Goal: Find specific page/section: Find specific page/section

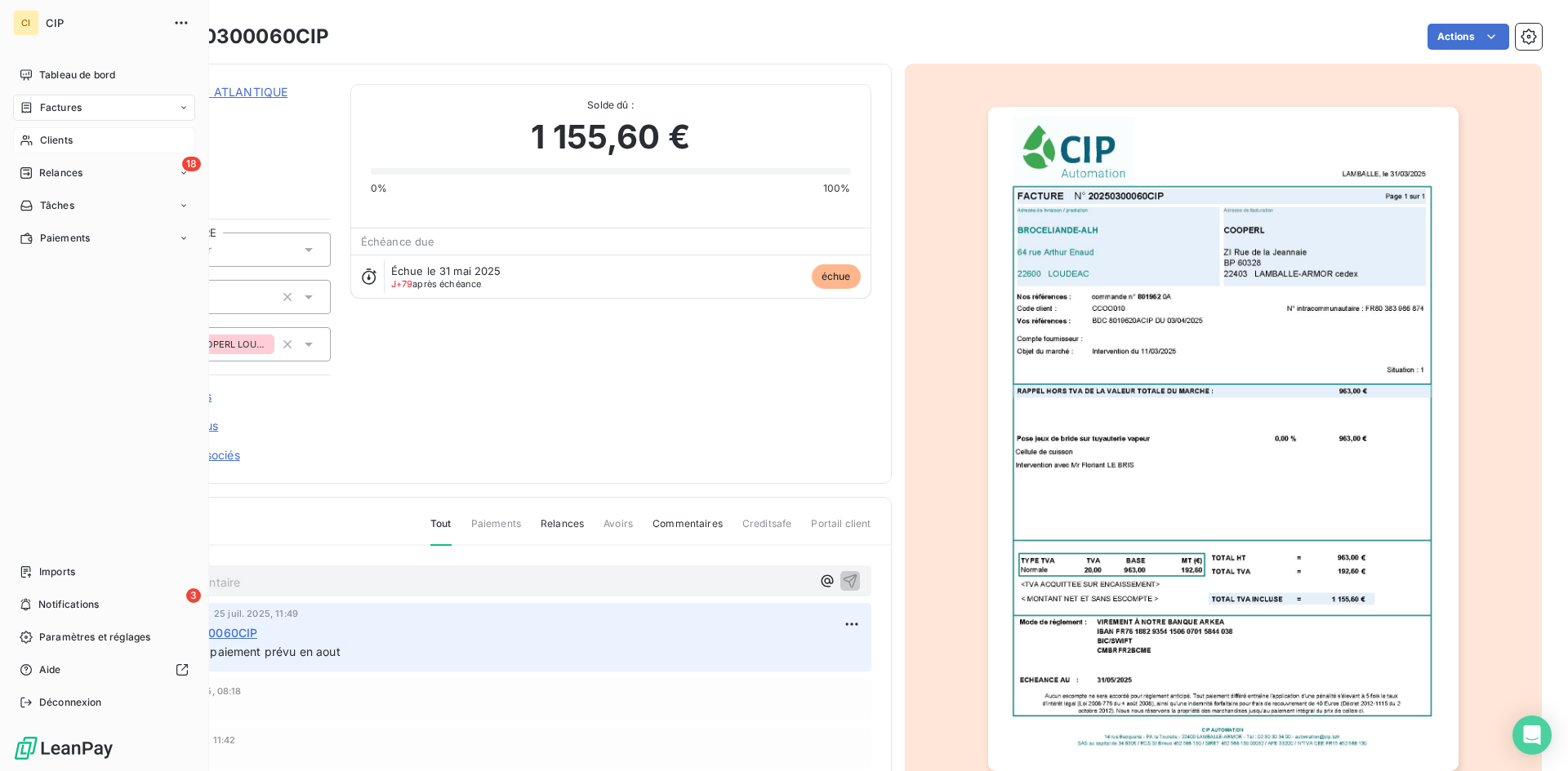
click at [67, 146] on span "Clients" at bounding box center [56, 140] width 33 height 15
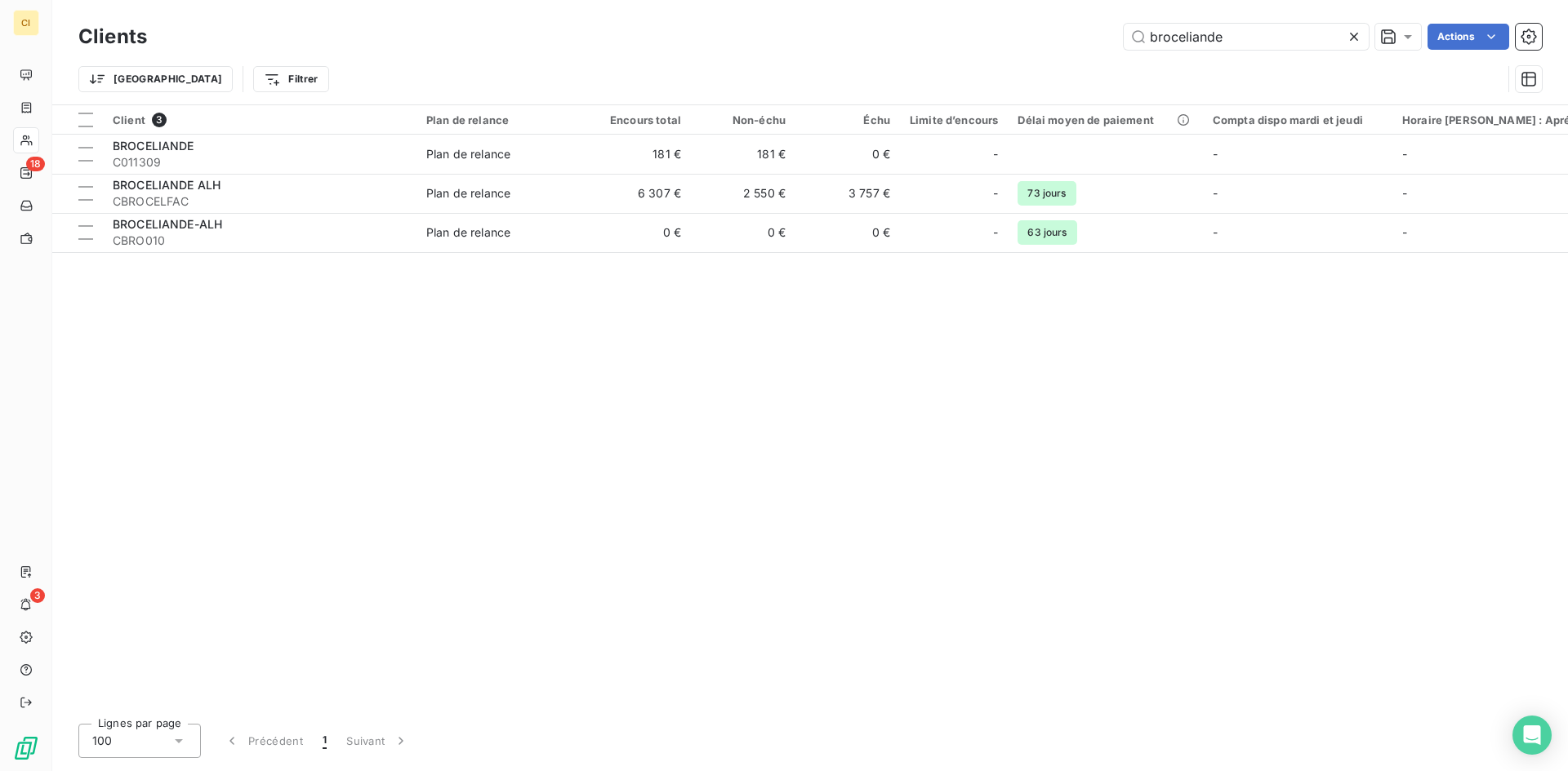
drag, startPoint x: 1262, startPoint y: 37, endPoint x: 1039, endPoint y: 37, distance: 223.0
click at [1039, 37] on div "broceliande Actions" at bounding box center [853, 36] width 1375 height 26
type input "allfle"
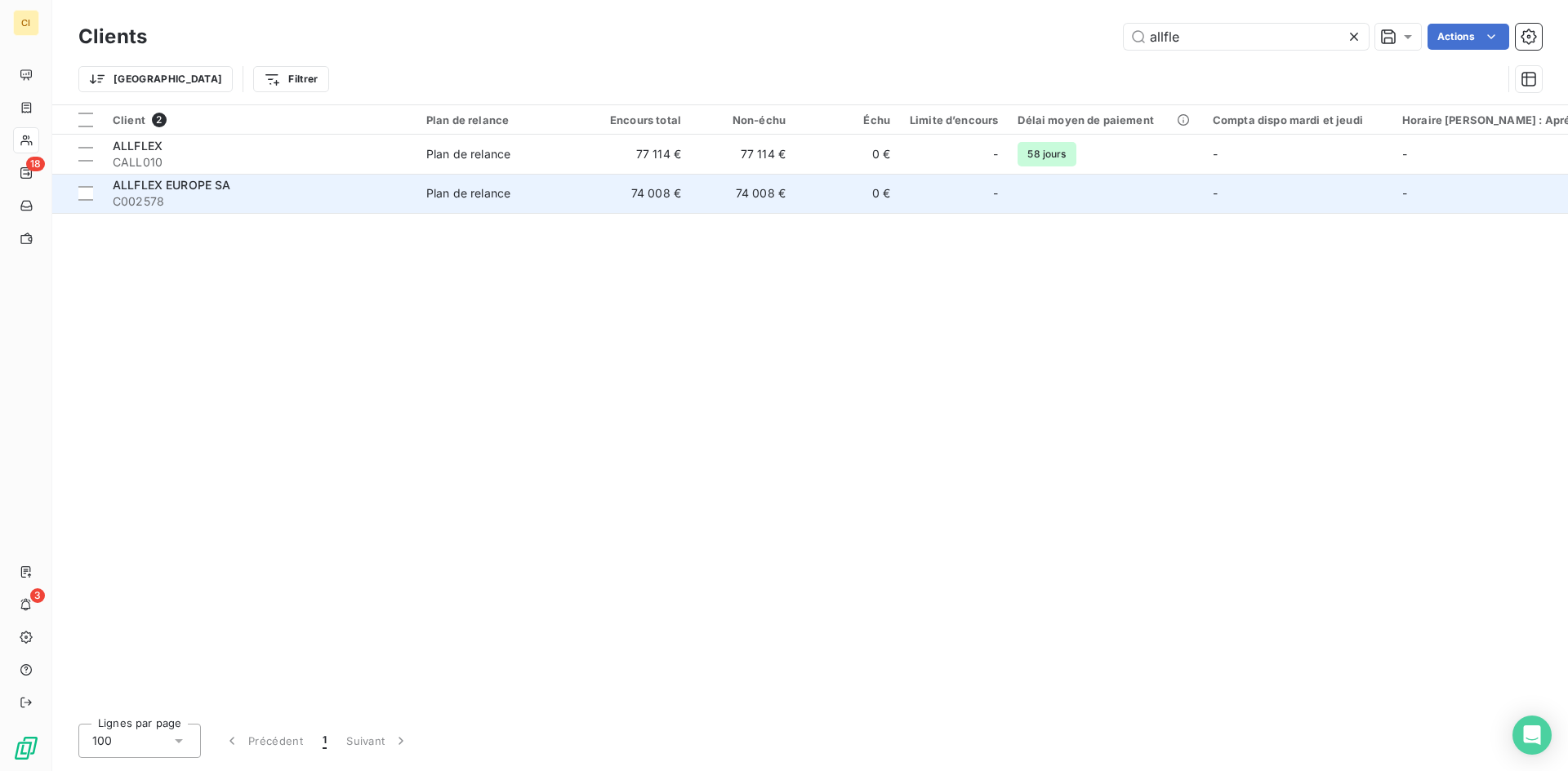
click at [145, 187] on span "ALLFLEX EUROPE SA" at bounding box center [172, 185] width 118 height 14
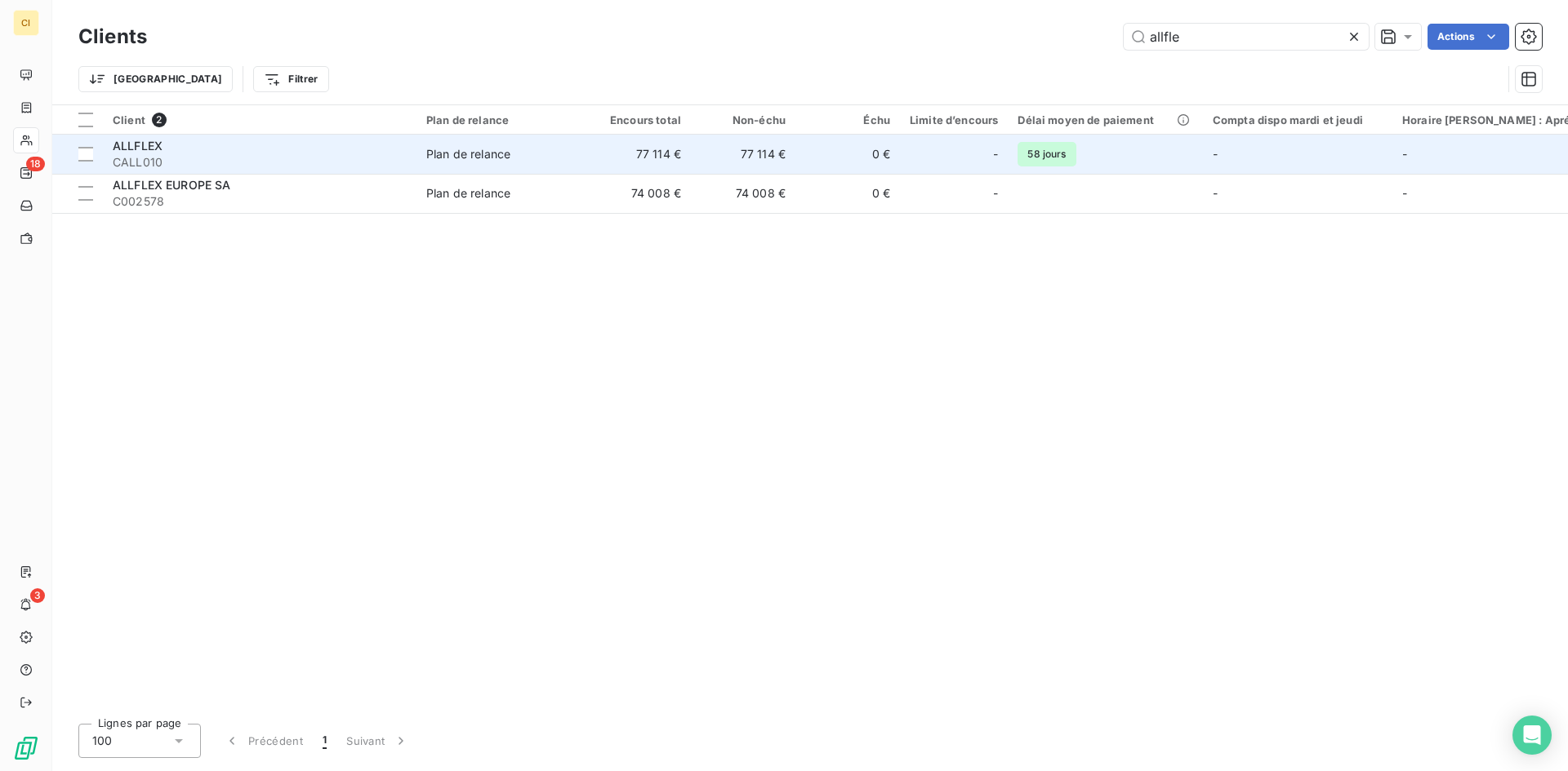
click at [318, 156] on span "CALL010" at bounding box center [260, 162] width 294 height 16
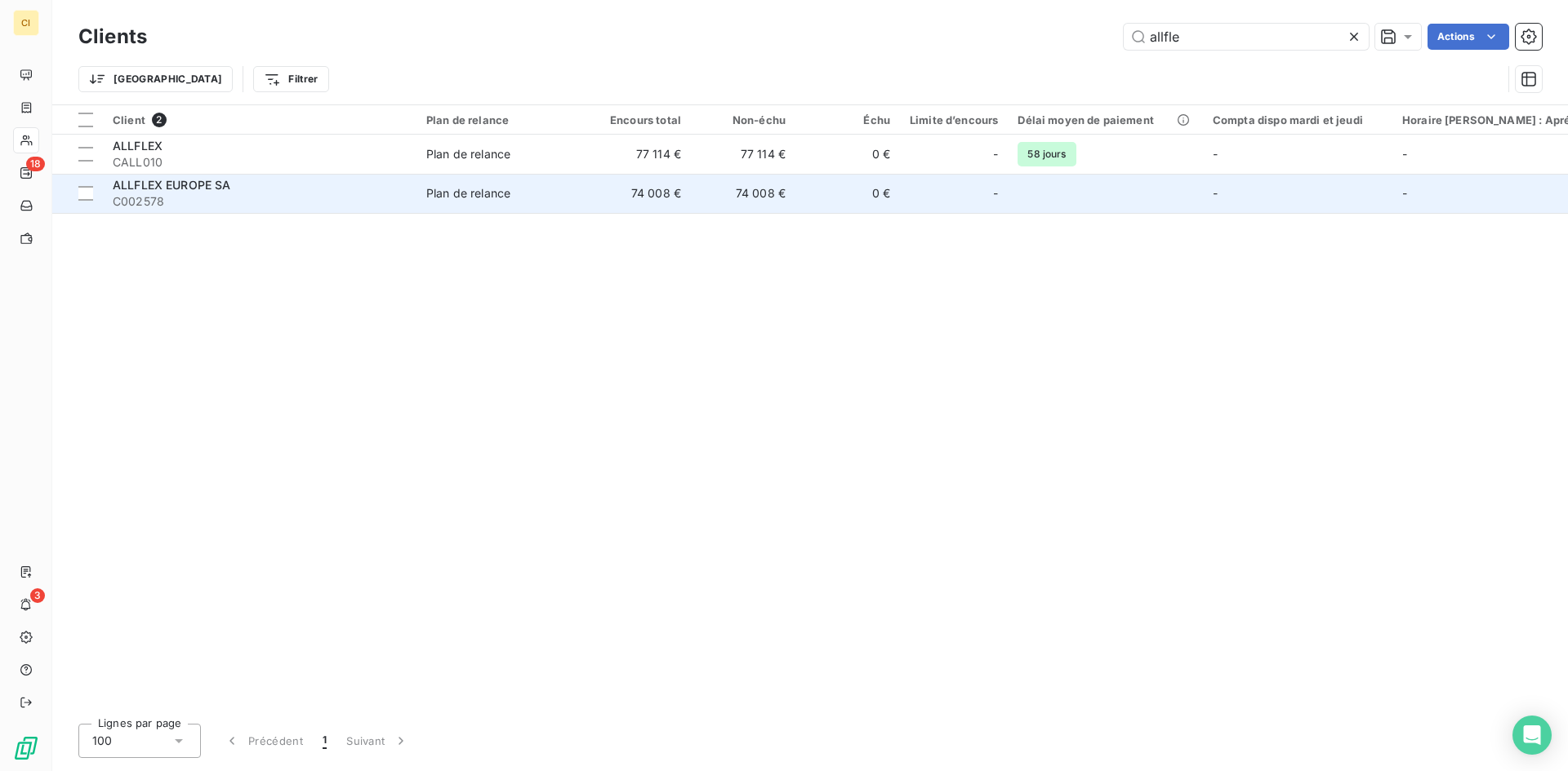
click at [199, 204] on span "C002578" at bounding box center [260, 201] width 294 height 16
